Goal: Transaction & Acquisition: Purchase product/service

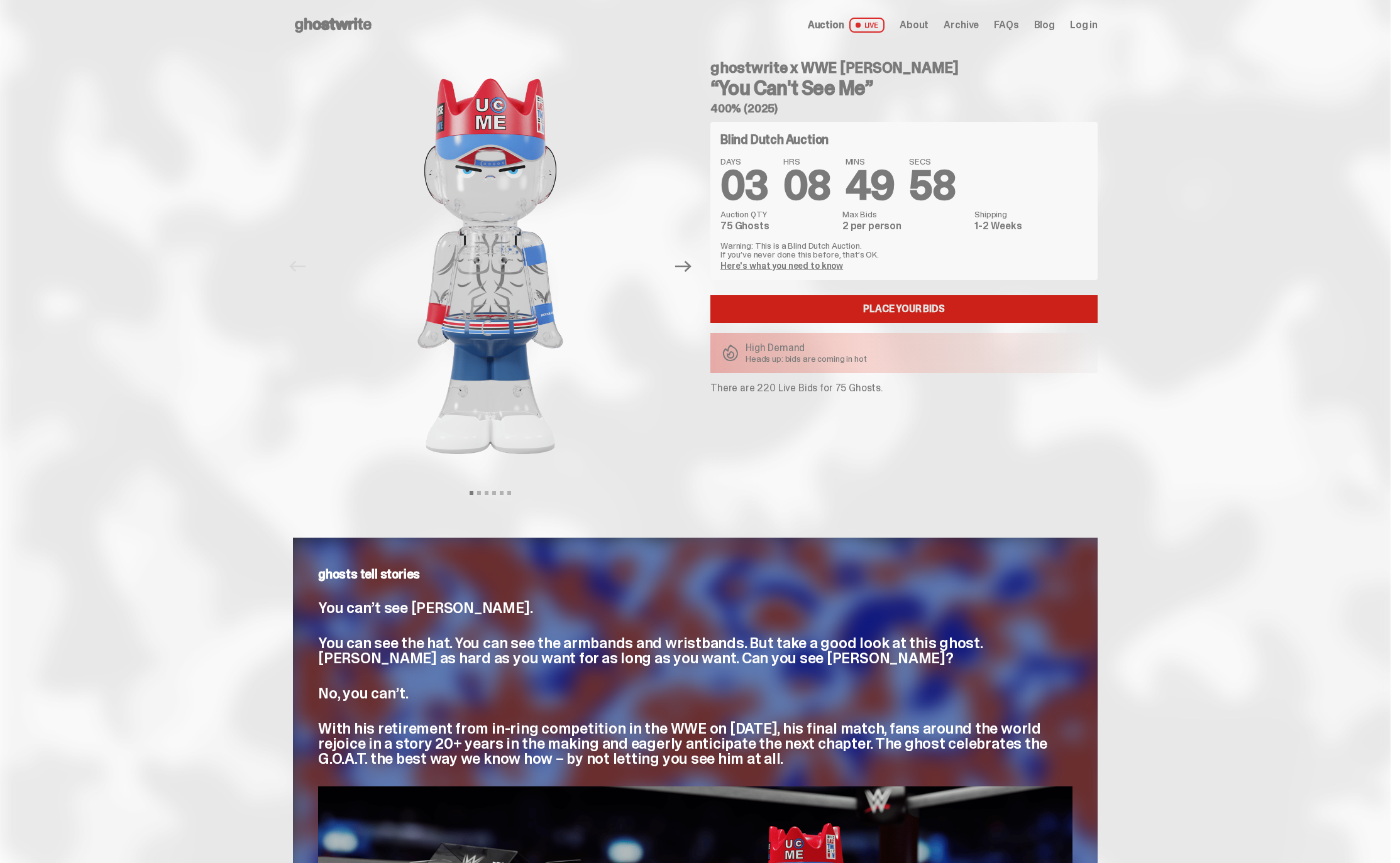
click at [776, 316] on link "Place your Bids" at bounding box center [904, 309] width 387 height 28
